Goal: Find contact information

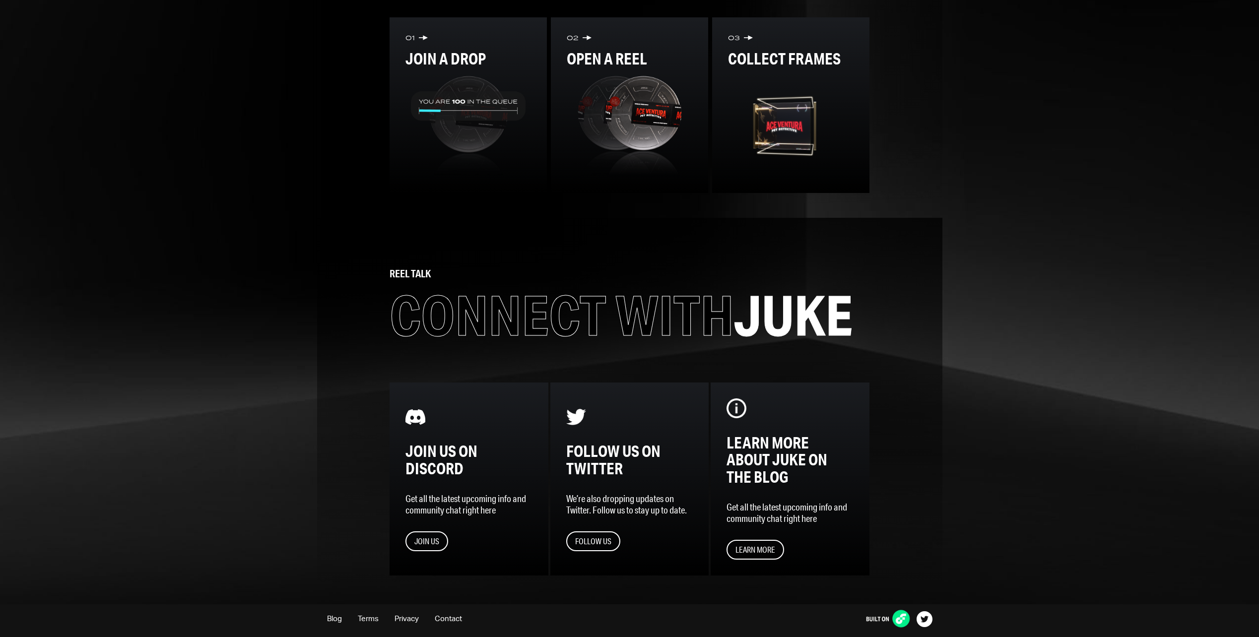
scroll to position [1266, 0]
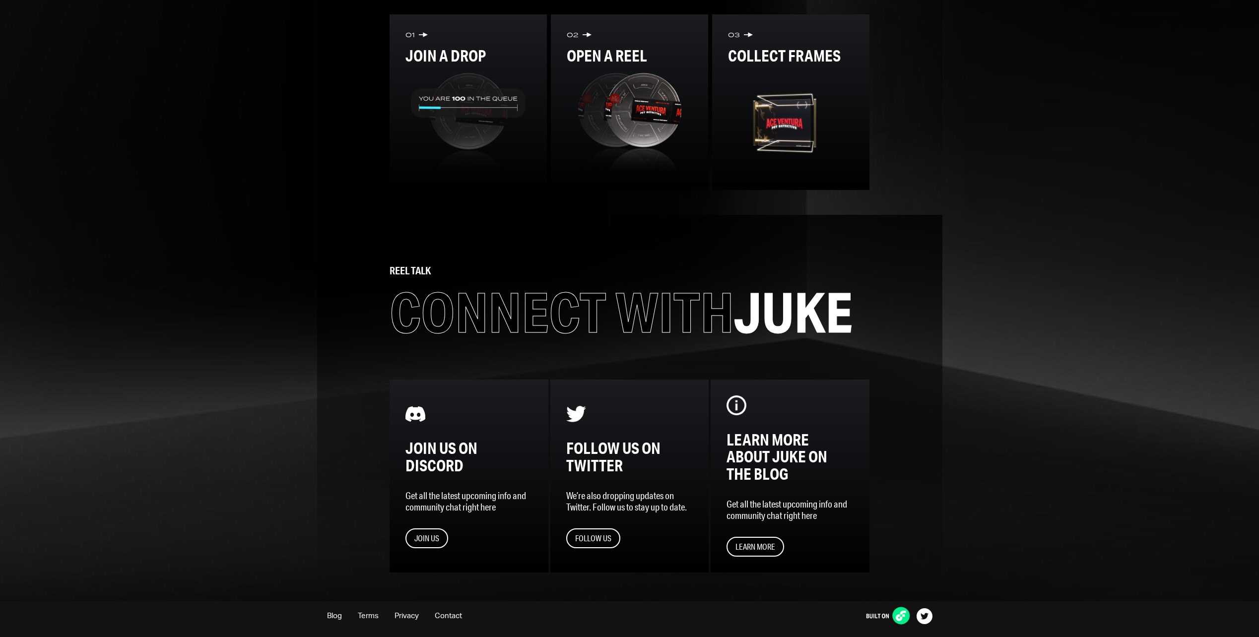
click at [467, 616] on div "Blog Terms Privacy Contact" at bounding box center [629, 616] width 625 height 21
click at [454, 613] on link "Contact" at bounding box center [448, 615] width 27 height 7
